Goal: Task Accomplishment & Management: Manage account settings

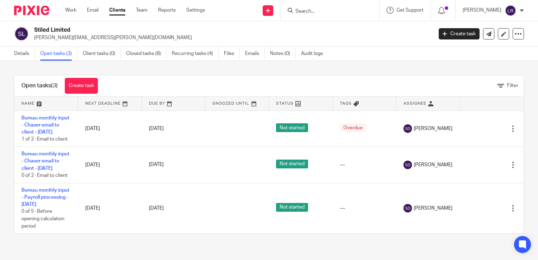
scroll to position [9, 0]
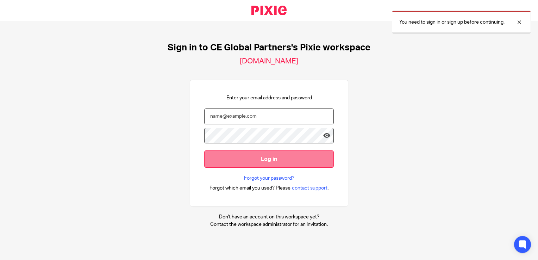
type input "[EMAIL_ADDRESS][DOMAIN_NAME]"
click at [237, 159] on input "Log in" at bounding box center [269, 158] width 130 height 17
